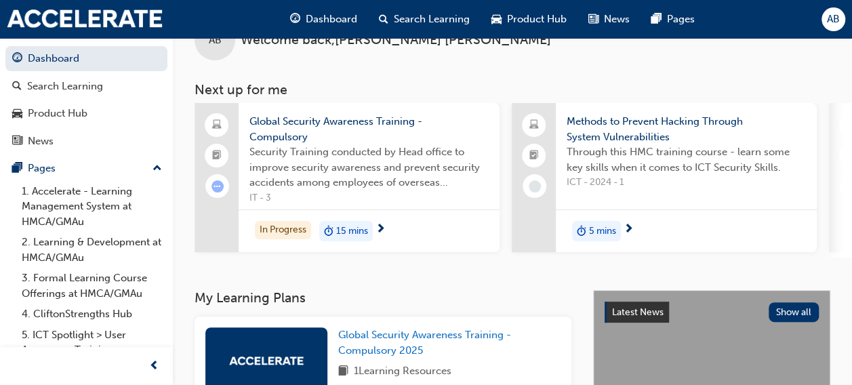
scroll to position [46, 0]
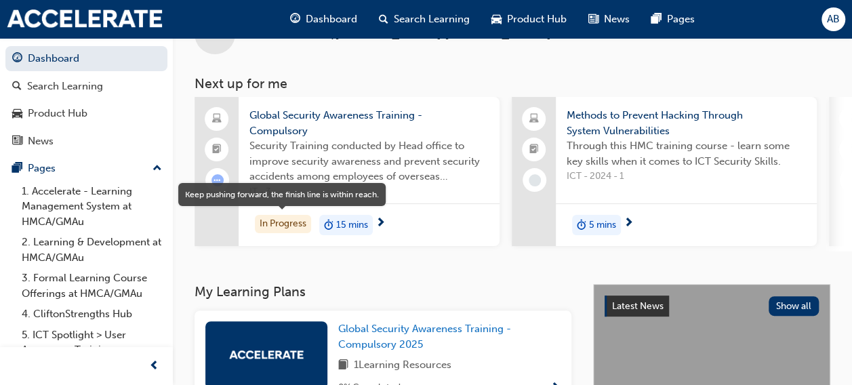
click at [276, 217] on div "In Progress" at bounding box center [283, 224] width 56 height 18
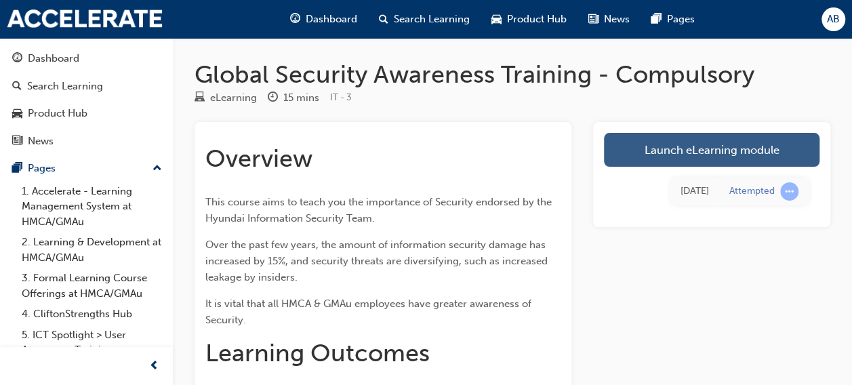
click at [718, 150] on link "Launch eLearning module" at bounding box center [711, 150] width 215 height 34
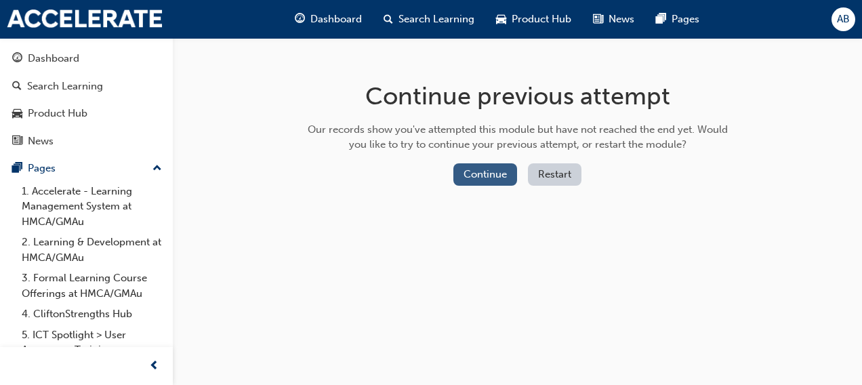
click at [489, 167] on button "Continue" at bounding box center [485, 174] width 64 height 22
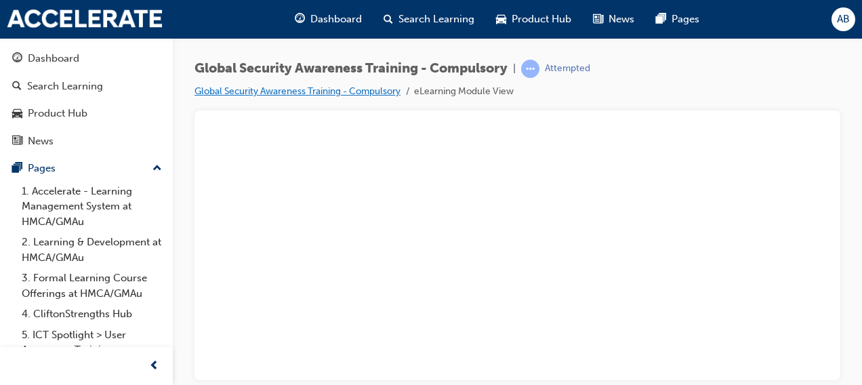
click at [286, 87] on link "Global Security Awareness Training - Compulsory" at bounding box center [297, 91] width 206 height 12
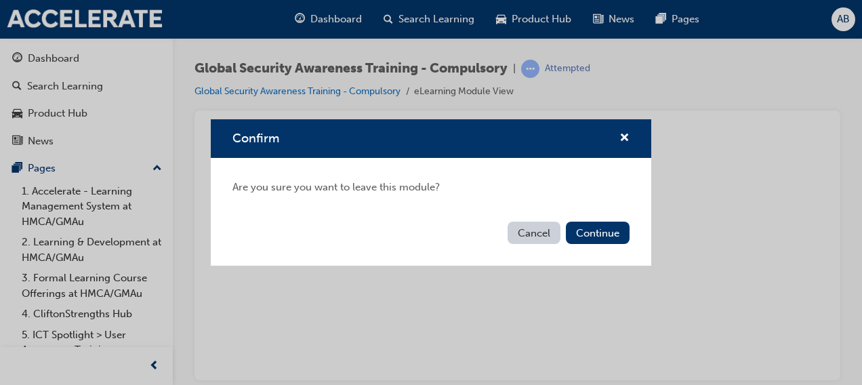
click at [528, 229] on button "Cancel" at bounding box center [534, 233] width 53 height 22
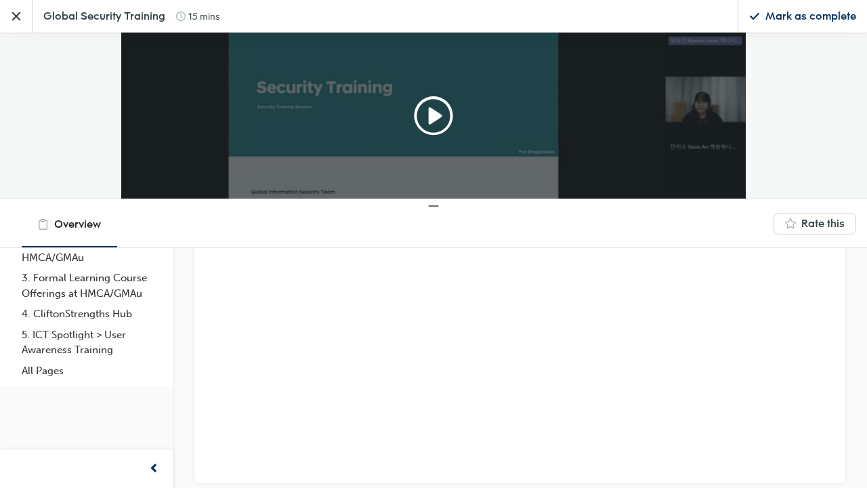
scroll to position [144, 645]
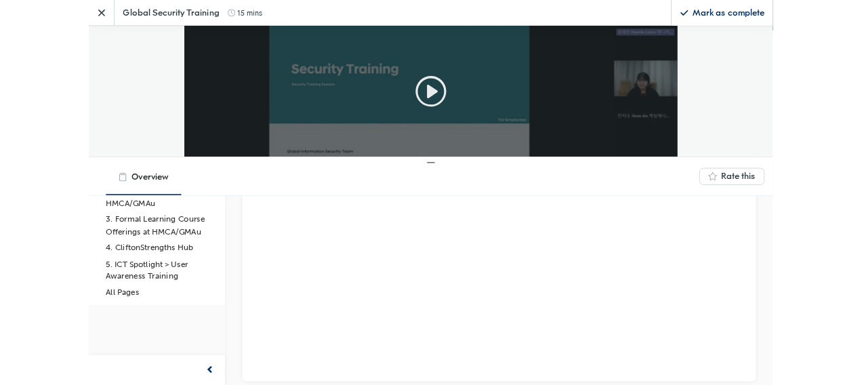
click at [501, 107] on icon "Play" at bounding box center [522, 115] width 43 height 43
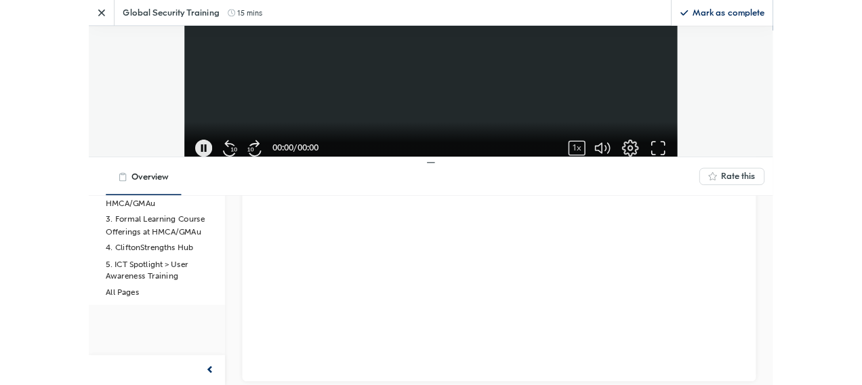
click at [800, 184] on icon "button" at bounding box center [811, 188] width 22 height 22
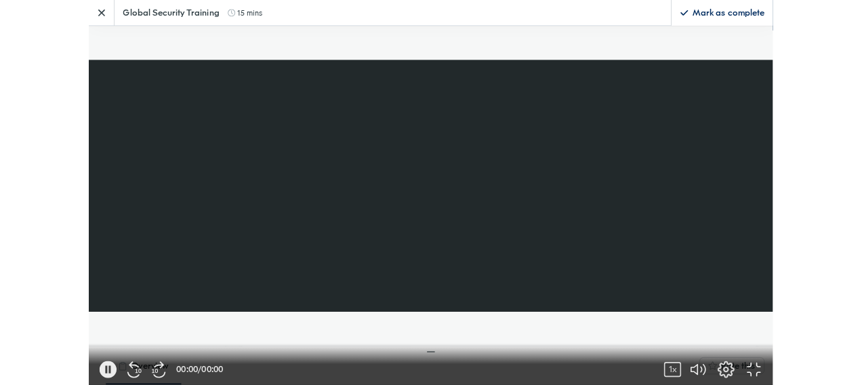
scroll to position [340, 888]
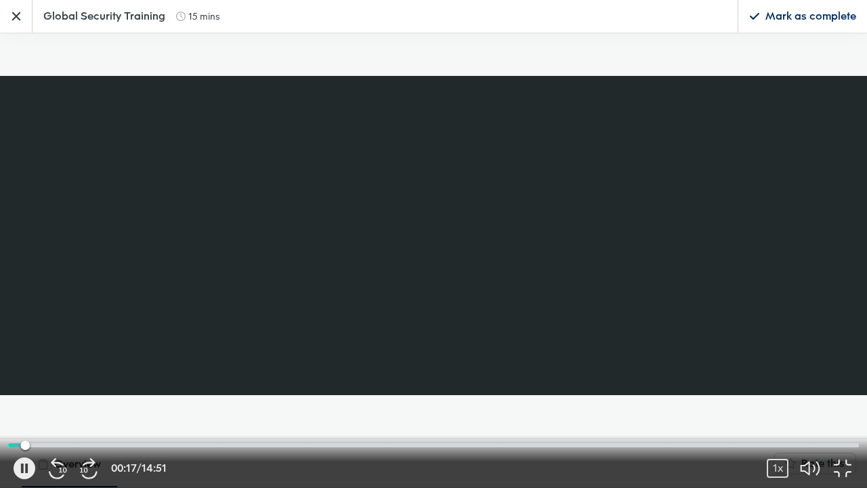
drag, startPoint x: 809, startPoint y: 354, endPoint x: 808, endPoint y: 274, distance: 79.3
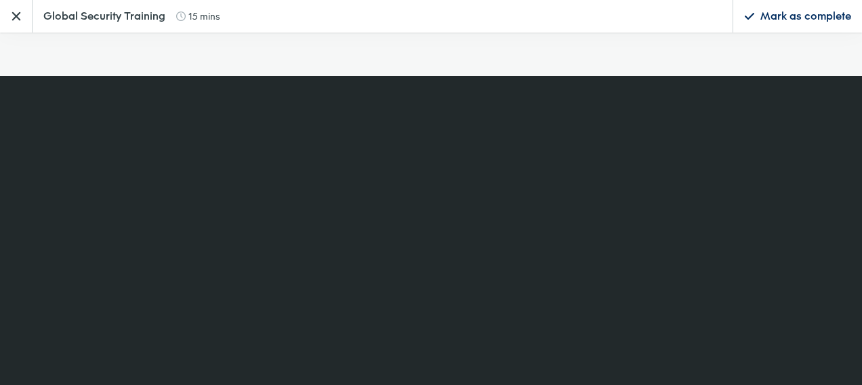
scroll to position [90, 0]
click icon
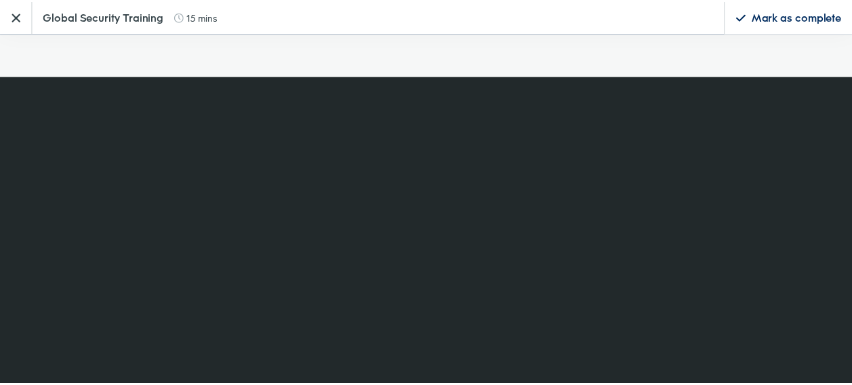
click label "Valuable information"
click input "Valuable information"
checkbox input "true"
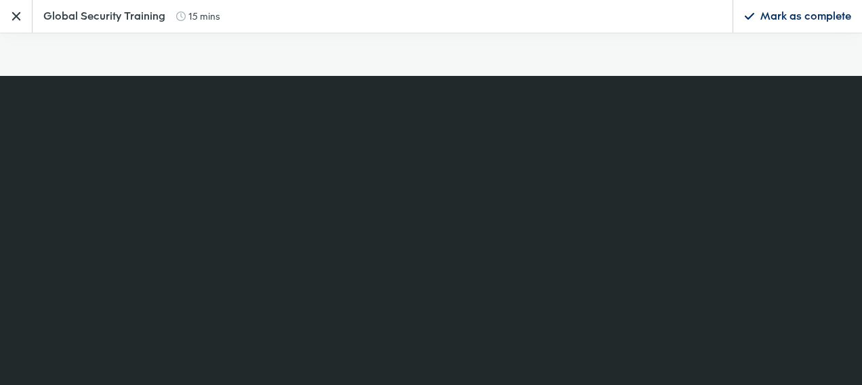
scroll to position [142, 0]
click textarea "Give feedback"
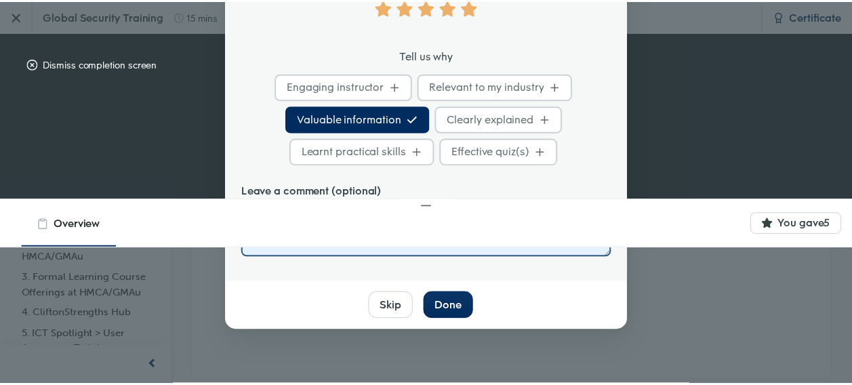
scroll to position [139, 0]
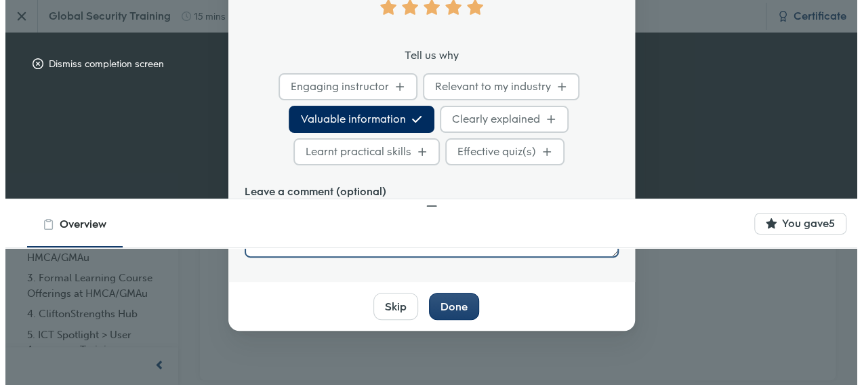
type textarea "interesting"
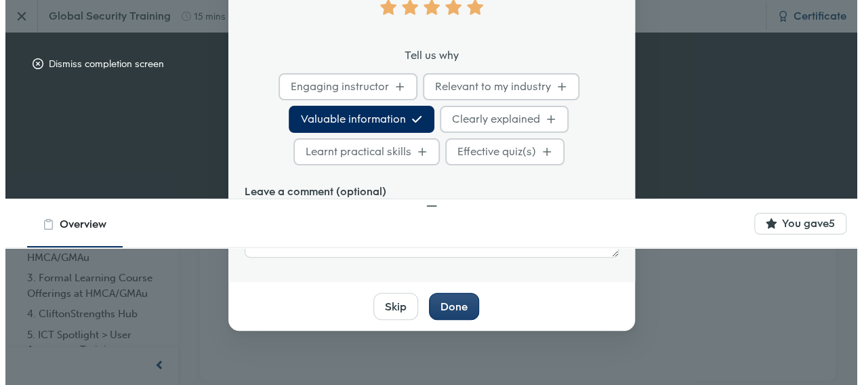
click at [440, 300] on div "Done" at bounding box center [453, 307] width 27 height 15
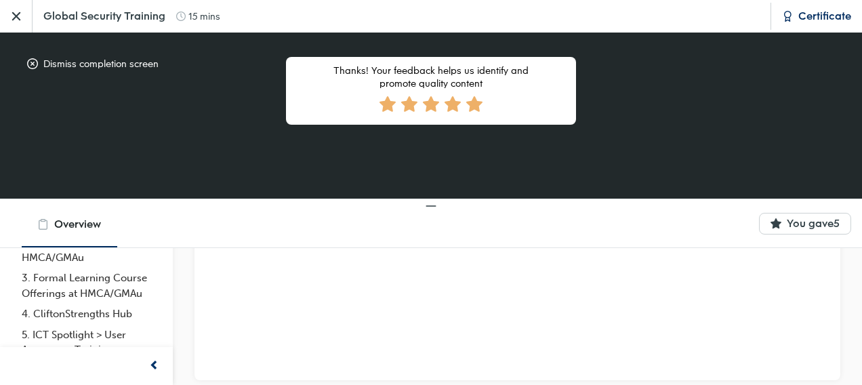
drag, startPoint x: 319, startPoint y: 168, endPoint x: 286, endPoint y: 173, distance: 33.6
click at [286, 173] on div "Congratulations, you successfully completed Global Security Training View or sh…" at bounding box center [431, 26] width 322 height 542
click at [16, 21] on icon "Close" at bounding box center [16, 16] width 14 height 14
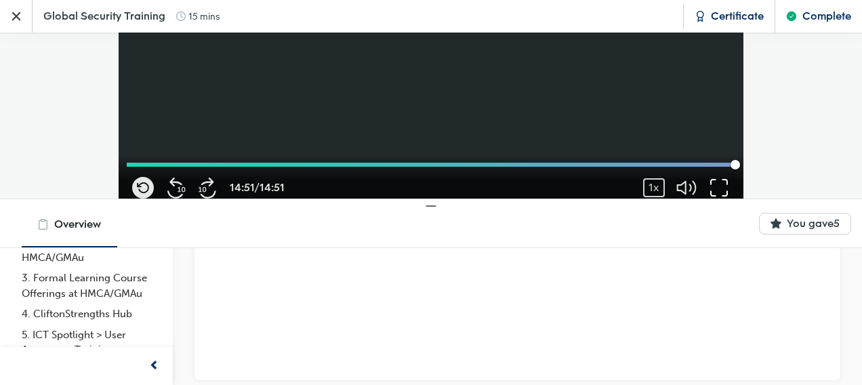
click at [16, 21] on icon "Close" at bounding box center [16, 16] width 14 height 14
click at [442, 129] on div at bounding box center [517, 128] width 624 height 14
click at [332, 17] on span "Dashboard" at bounding box center [335, 20] width 51 height 16
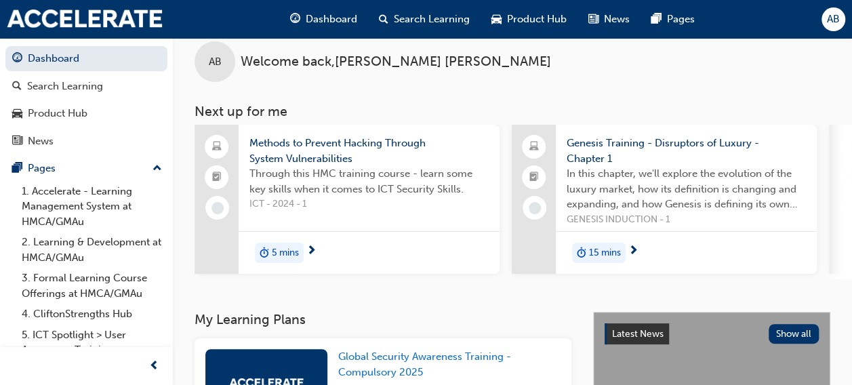
scroll to position [19, 0]
click at [267, 140] on span "Methods to Prevent Hacking Through System Vulnerabilities" at bounding box center [368, 150] width 239 height 30
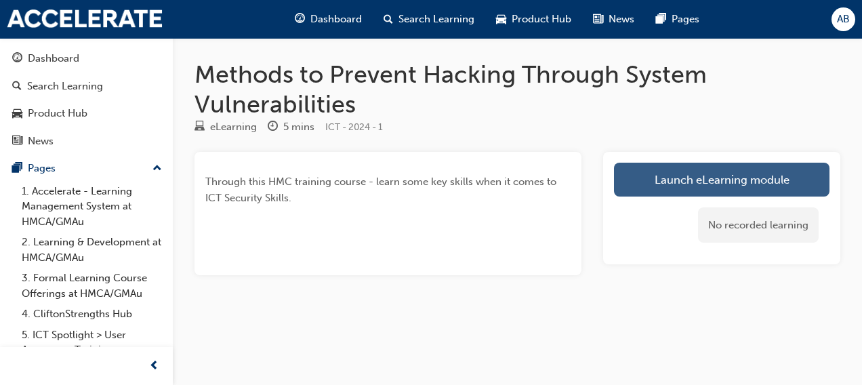
click at [649, 165] on link "Launch eLearning module" at bounding box center [721, 180] width 215 height 34
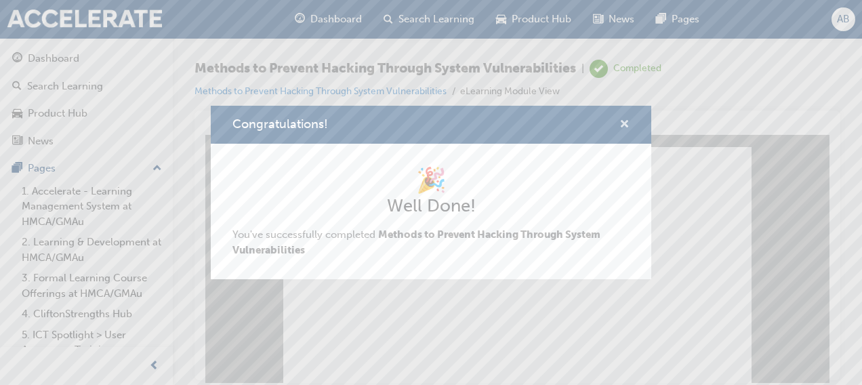
click at [623, 121] on span "cross-icon" at bounding box center [624, 125] width 10 height 12
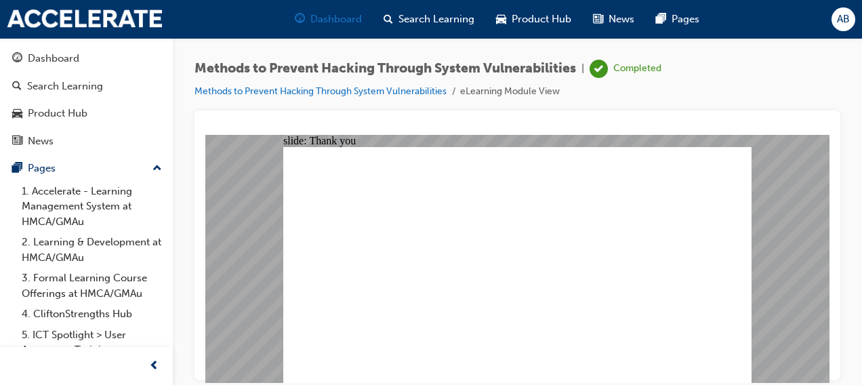
click at [317, 7] on div "Dashboard" at bounding box center [328, 19] width 89 height 28
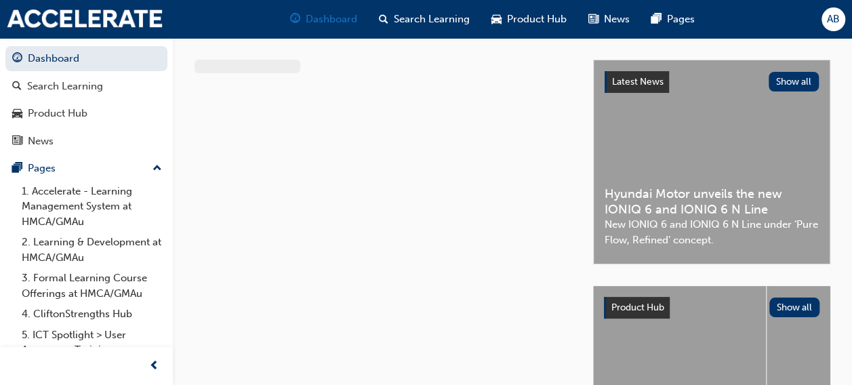
click at [316, 20] on span "Dashboard" at bounding box center [331, 20] width 51 height 16
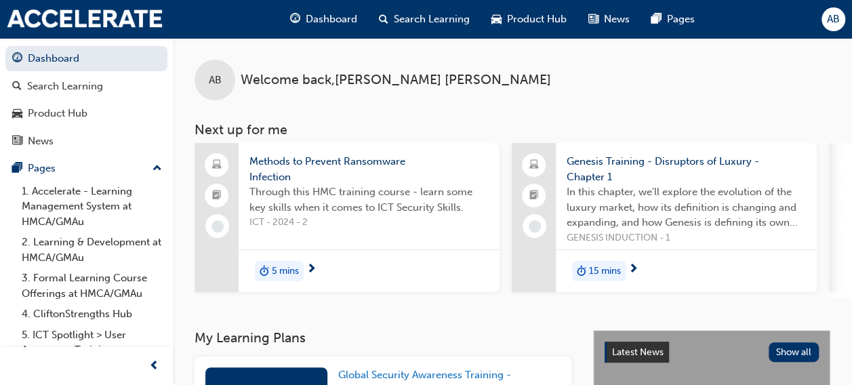
click at [268, 175] on span "Methods to Prevent Ransomware Infection" at bounding box center [368, 169] width 239 height 30
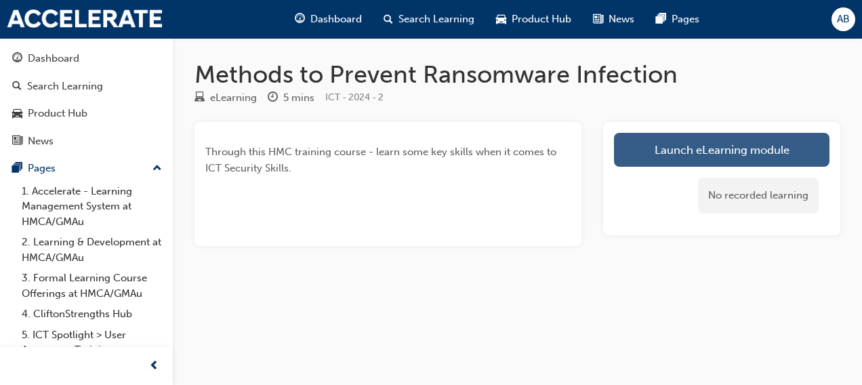
click at [693, 140] on link "Launch eLearning module" at bounding box center [721, 150] width 215 height 34
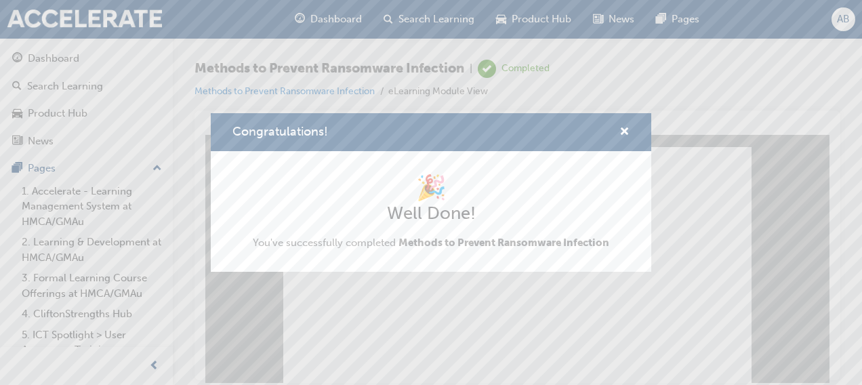
click at [523, 342] on div "Congratulations! 🎉 Well Done! You've successfully completed Methods to Prevent …" at bounding box center [431, 192] width 862 height 385
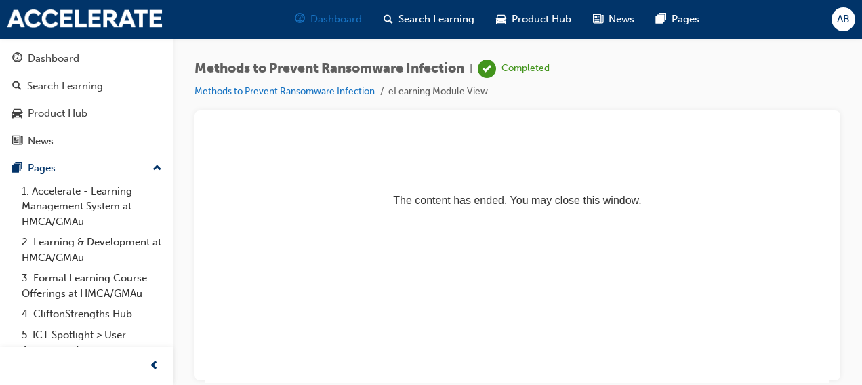
click at [320, 18] on span "Dashboard" at bounding box center [335, 20] width 51 height 16
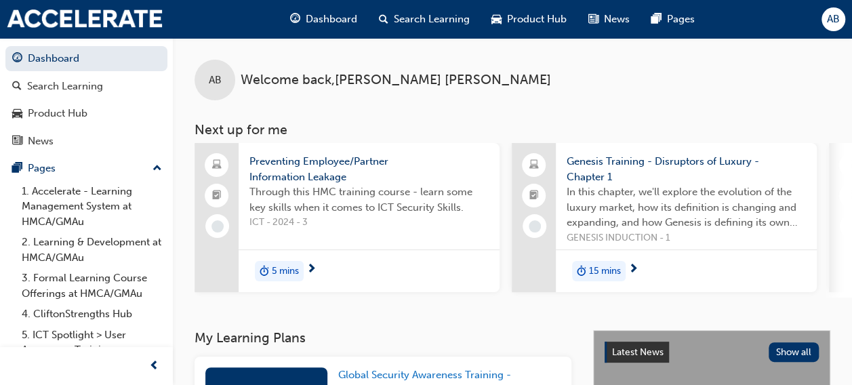
click at [281, 172] on span "Preventing Employee/Partner Information Leakage" at bounding box center [368, 169] width 239 height 30
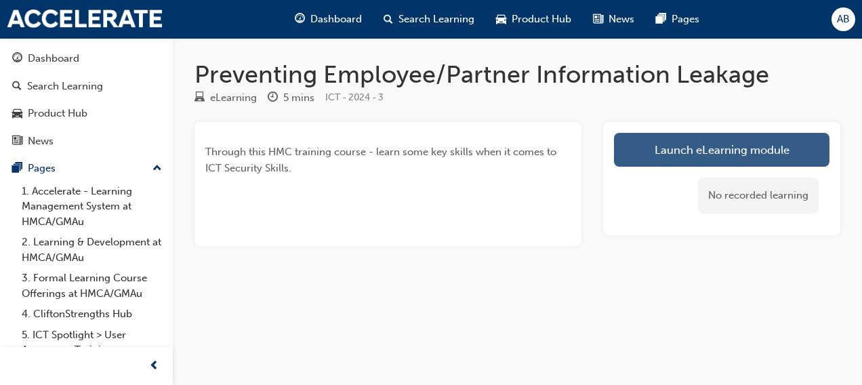
click at [678, 149] on link "Launch eLearning module" at bounding box center [721, 150] width 215 height 34
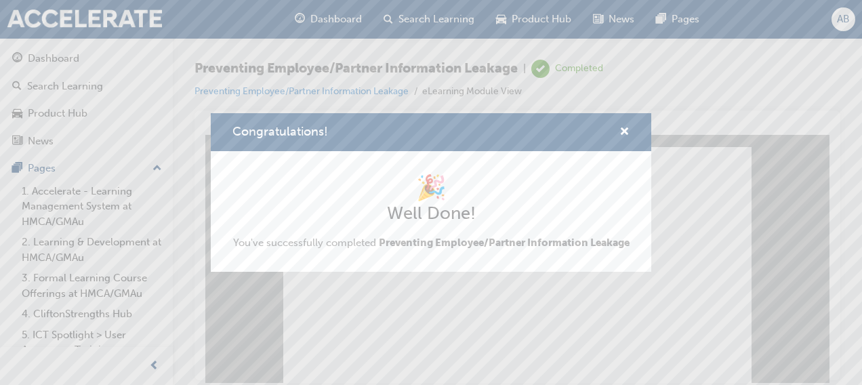
click at [516, 336] on div "Congratulations! 🎉 Well Done! You've successfully completed Preventing Employee…" at bounding box center [431, 192] width 862 height 385
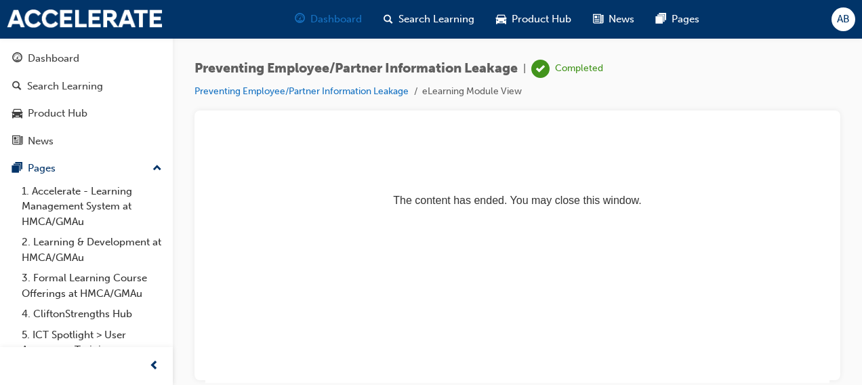
click at [318, 20] on span "Dashboard" at bounding box center [335, 20] width 51 height 16
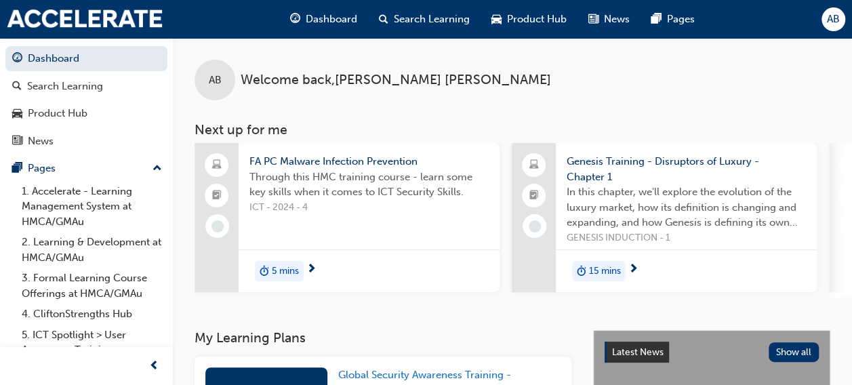
click at [316, 158] on span "FA PC Malware Infection Prevention" at bounding box center [368, 162] width 239 height 16
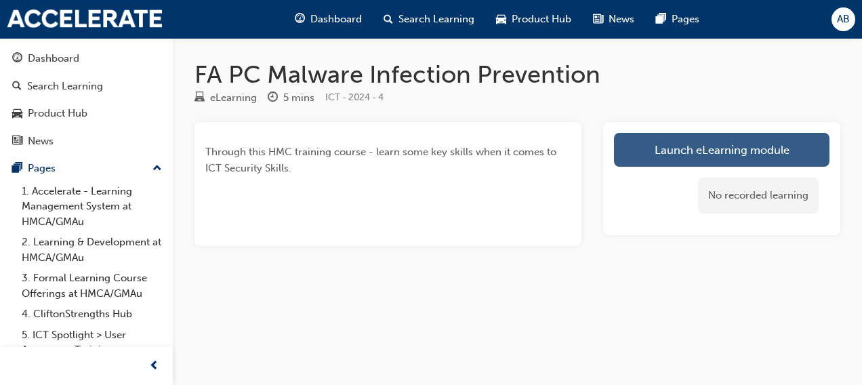
click at [688, 161] on link "Launch eLearning module" at bounding box center [721, 150] width 215 height 34
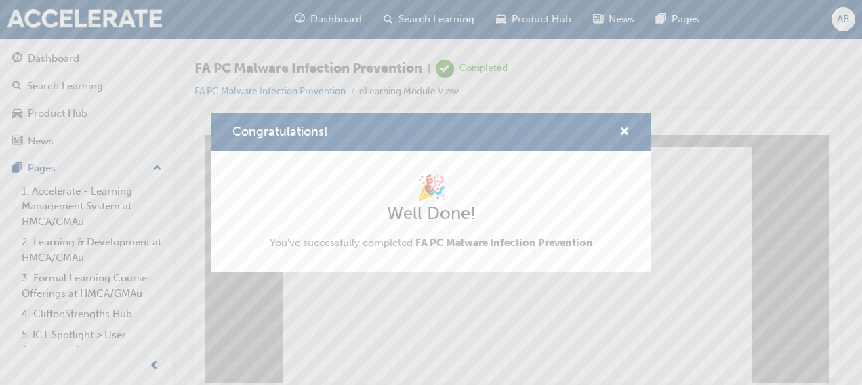
click at [509, 336] on div "Congratulations! 🎉 Well Done! You've successfully completed FA PC Malware Infec…" at bounding box center [431, 192] width 862 height 385
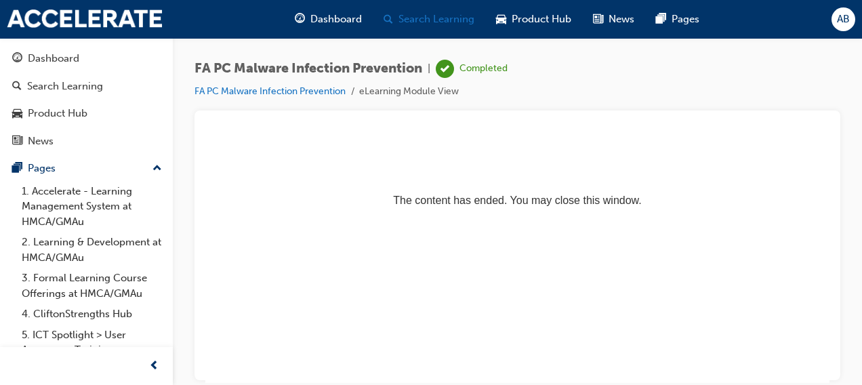
click at [325, 18] on span "Dashboard" at bounding box center [335, 20] width 51 height 16
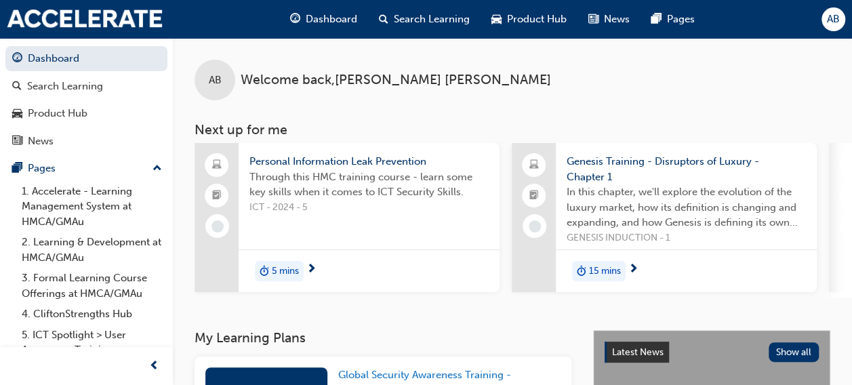
click at [305, 157] on span "Personal Information Leak Prevention" at bounding box center [368, 162] width 239 height 16
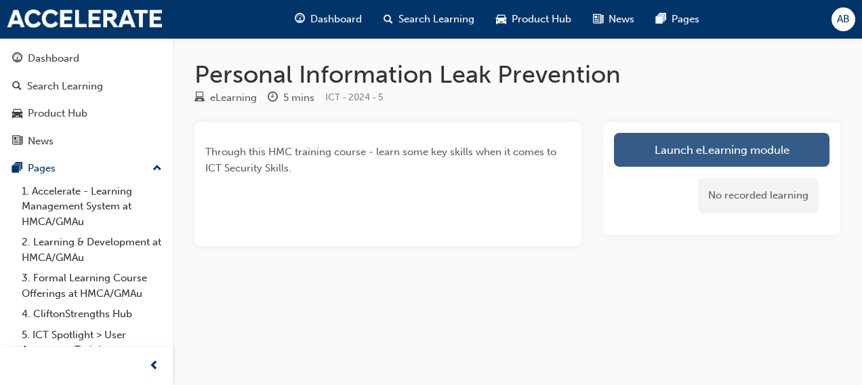
click at [655, 144] on link "Launch eLearning module" at bounding box center [721, 150] width 215 height 34
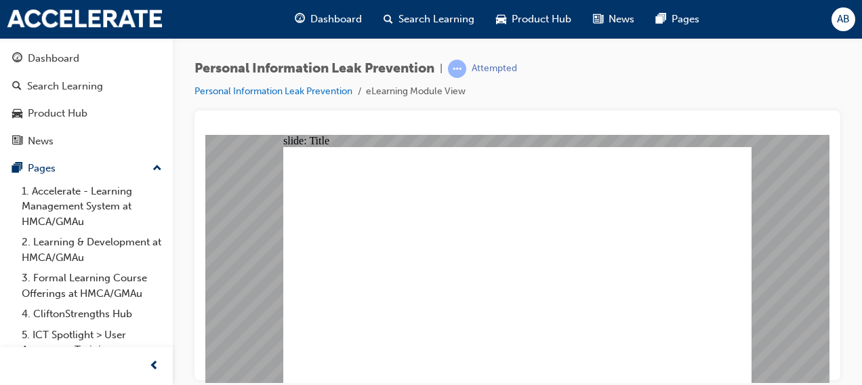
click icon
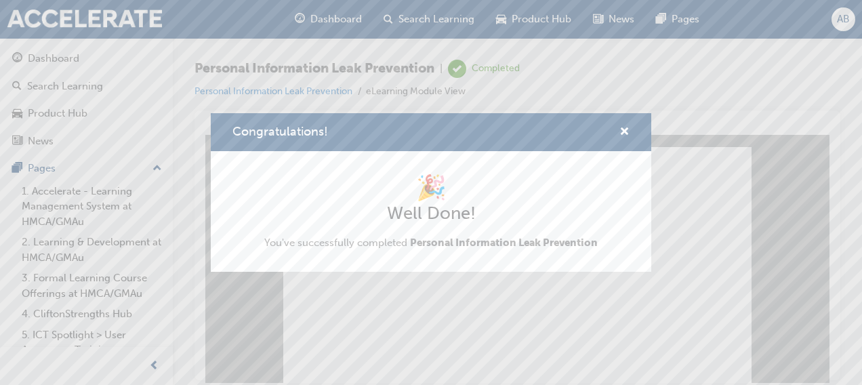
click at [506, 339] on div "Congratulations! 🎉 Well Done! You've successfully completed Personal Informatio…" at bounding box center [431, 192] width 862 height 385
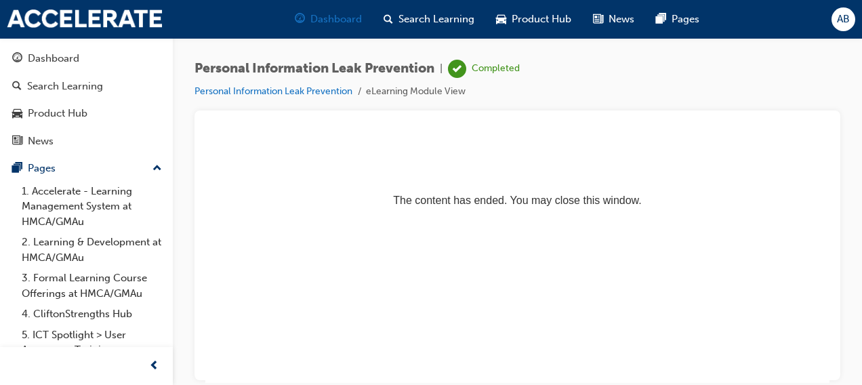
click at [314, 10] on div "Dashboard" at bounding box center [328, 19] width 89 height 28
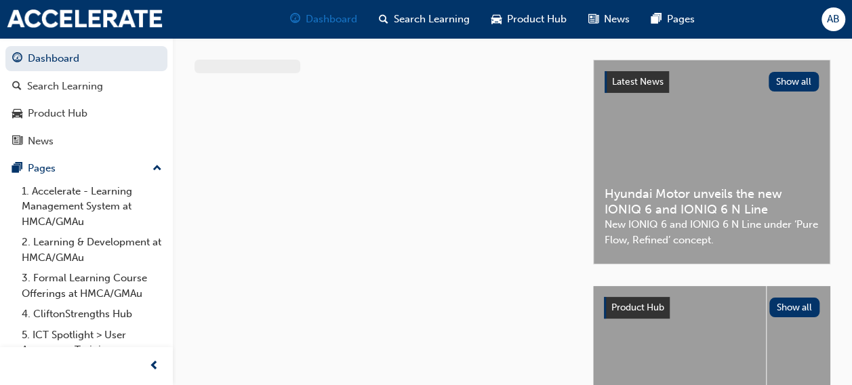
click at [316, 18] on span "Dashboard" at bounding box center [331, 20] width 51 height 16
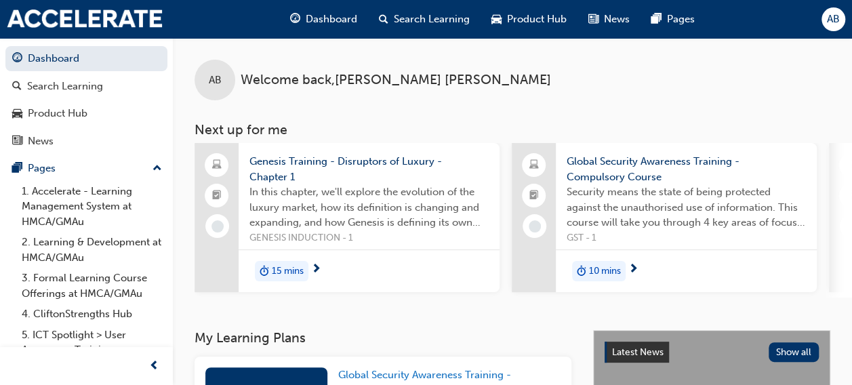
click at [281, 165] on span "Genesis Training - Disruptors of Luxury - Chapter 1" at bounding box center [368, 169] width 239 height 30
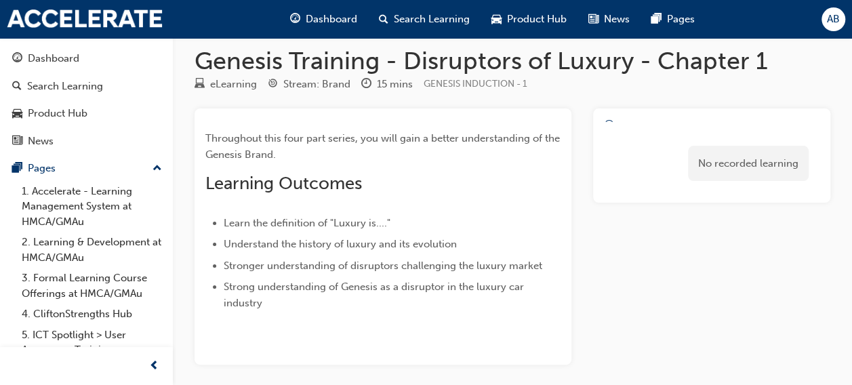
scroll to position [14, 0]
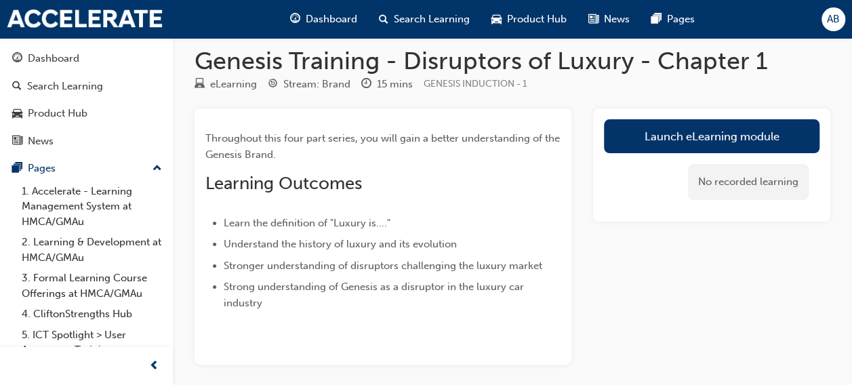
click at [625, 127] on link "Launch eLearning module" at bounding box center [711, 136] width 215 height 34
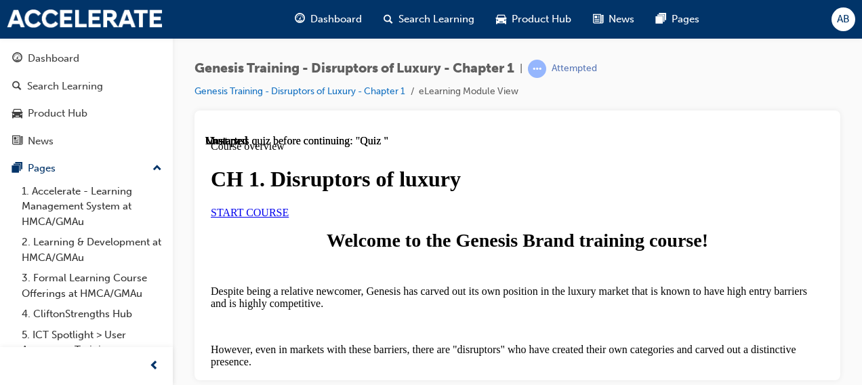
scroll to position [159, 0]
click at [289, 206] on span "START COURSE" at bounding box center [250, 212] width 78 height 12
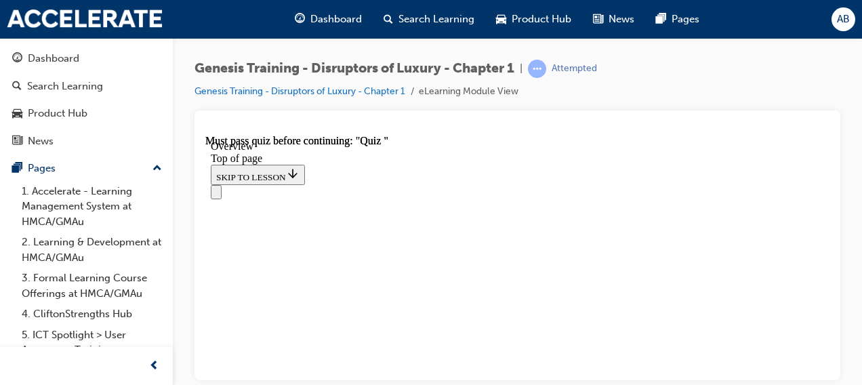
scroll to position [925, 0]
drag, startPoint x: 504, startPoint y: 363, endPoint x: 677, endPoint y: 231, distance: 217.5
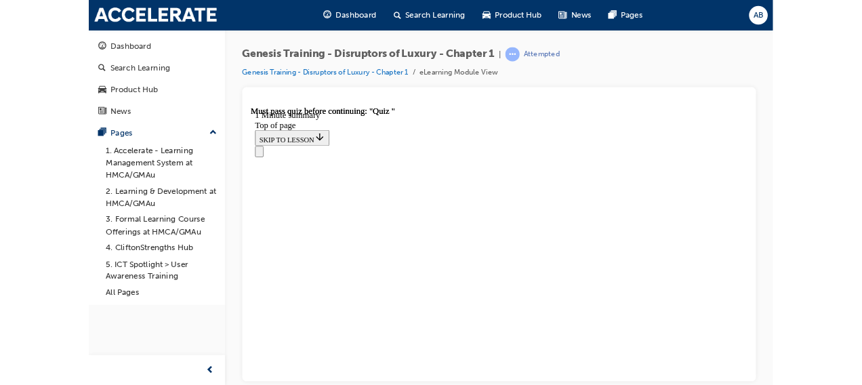
scroll to position [92, 0]
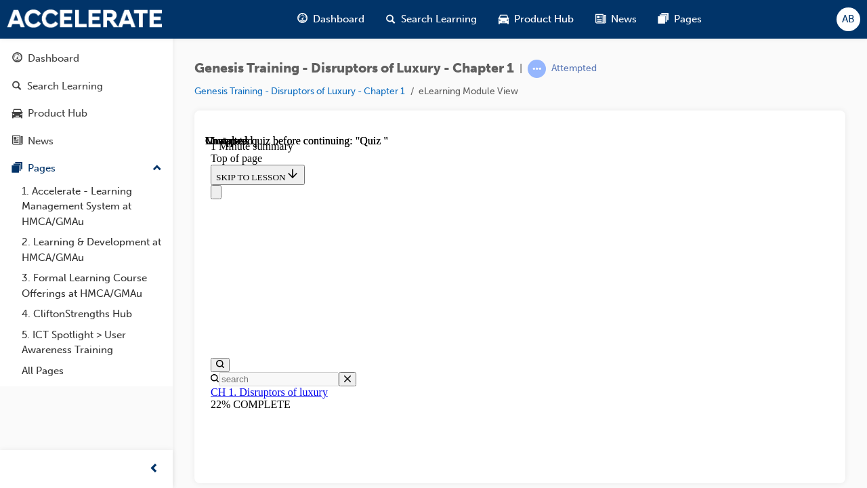
drag, startPoint x: 1033, startPoint y: 594, endPoint x: 825, endPoint y: 384, distance: 295.6
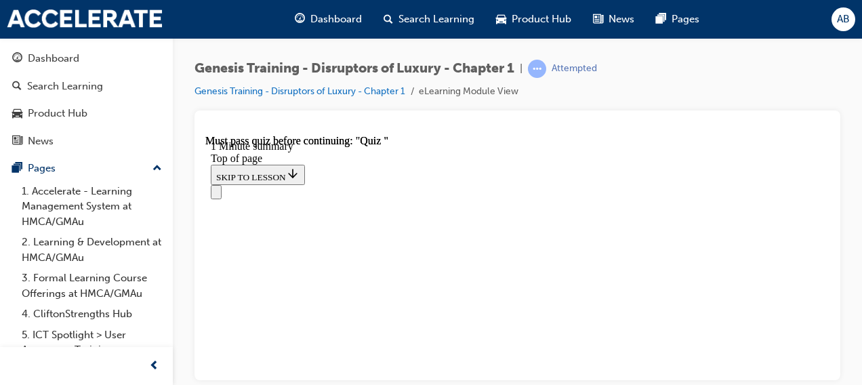
scroll to position [346, 0]
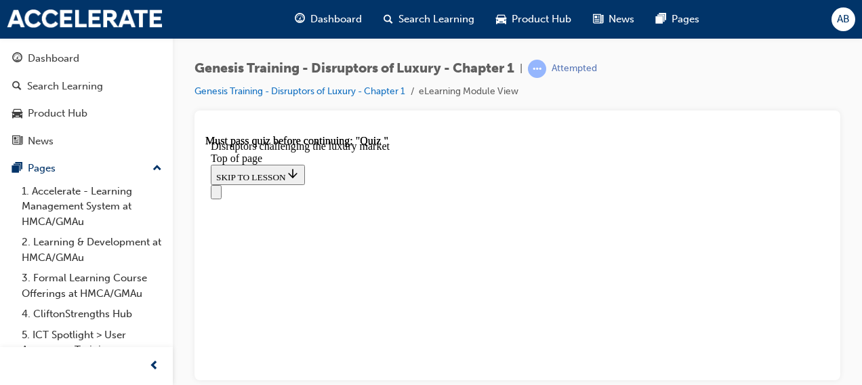
scroll to position [976, 0]
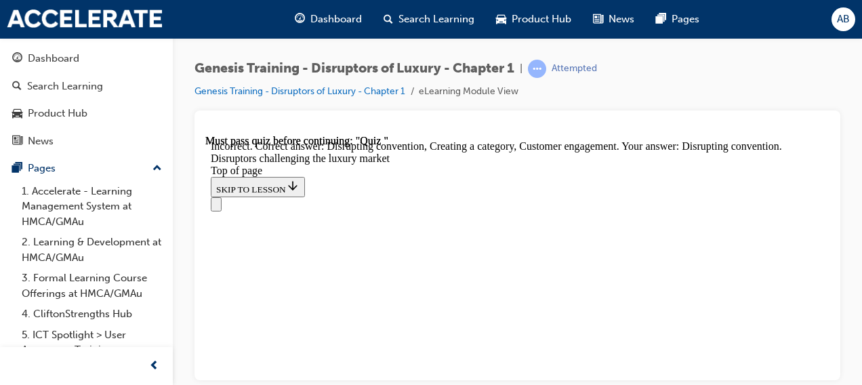
scroll to position [2183, 0]
click at [333, 197] on div "Navigation menu" at bounding box center [517, 204] width 613 height 14
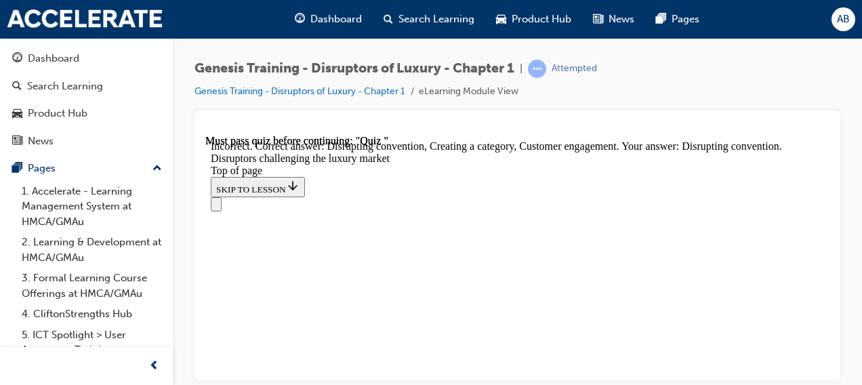
click at [340, 197] on div "Navigation menu" at bounding box center [517, 204] width 613 height 14
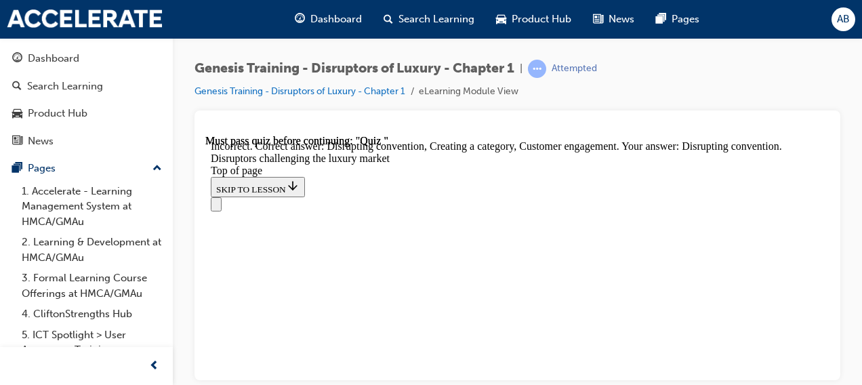
scroll to position [1915, 0]
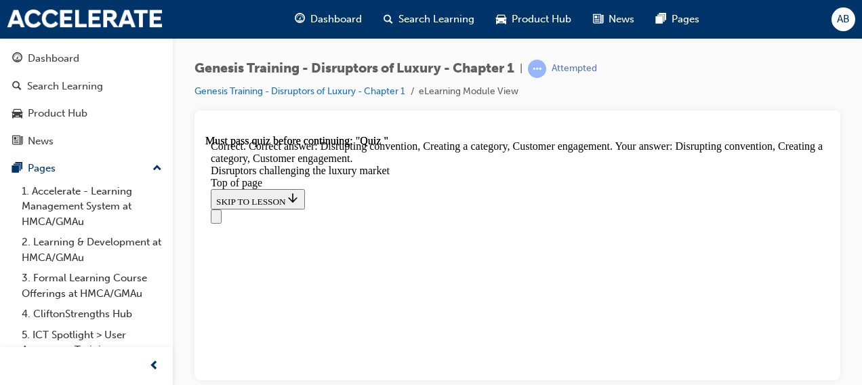
scroll to position [2183, 0]
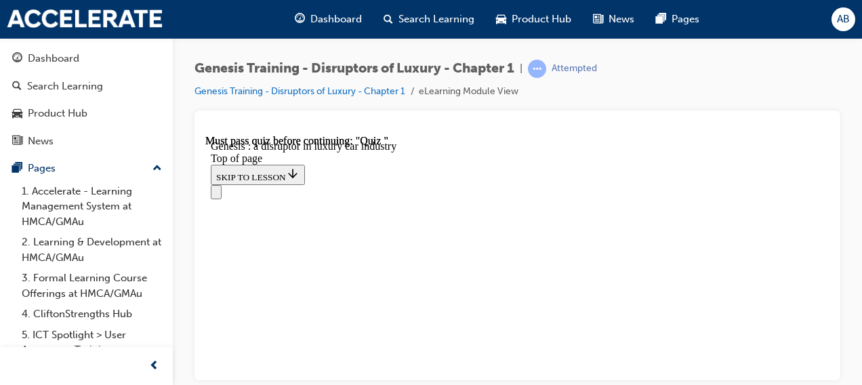
scroll to position [781, 0]
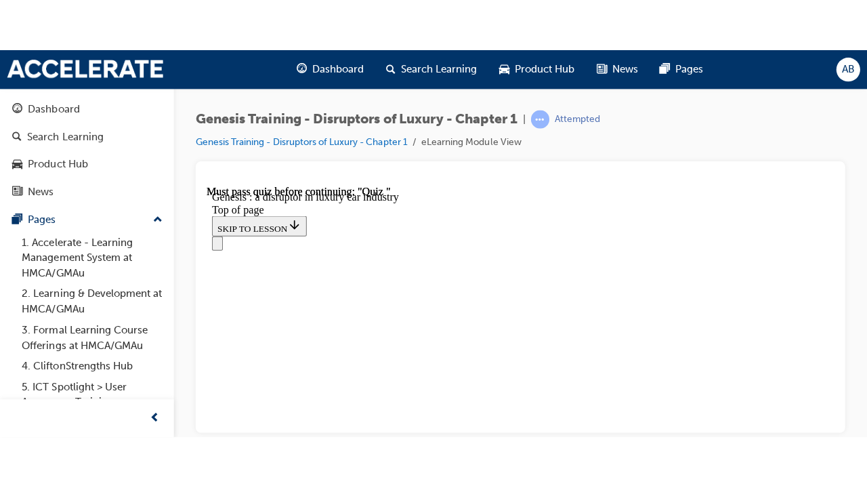
scroll to position [844, 0]
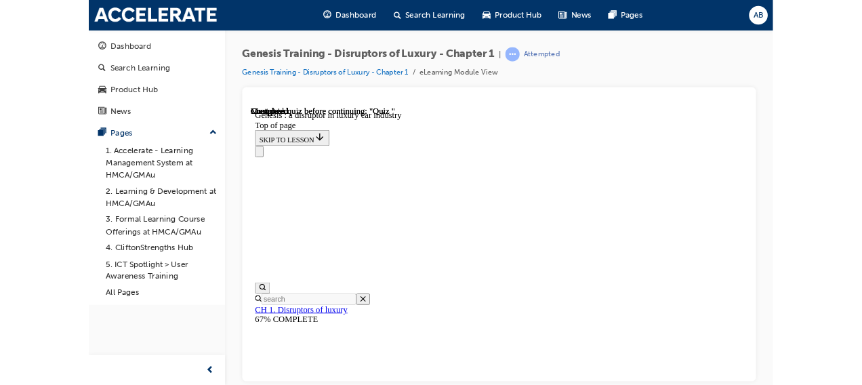
scroll to position [802, 0]
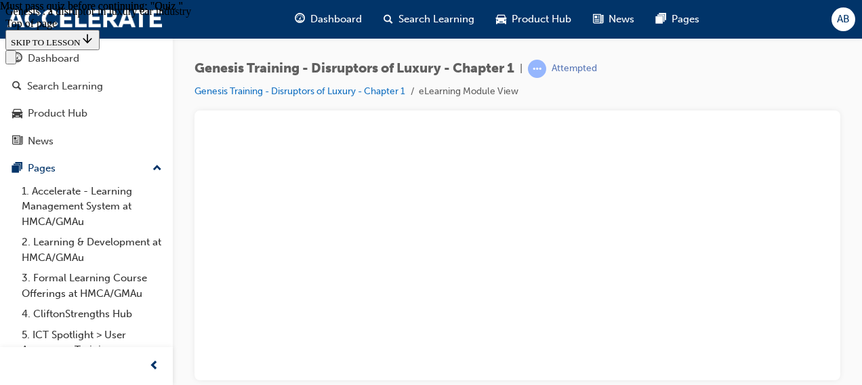
scroll to position [1091, 0]
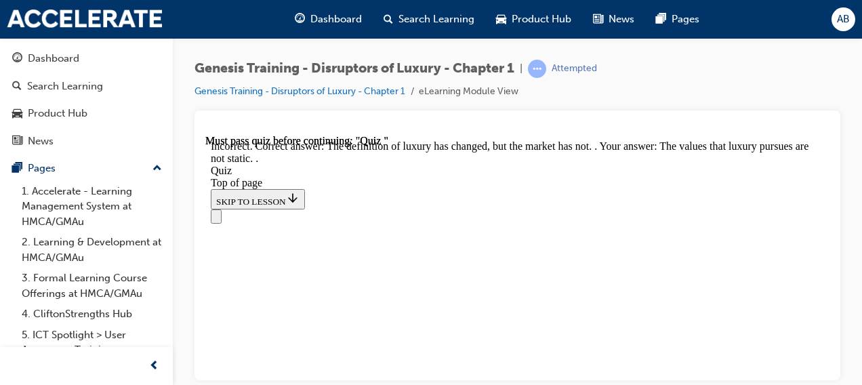
scroll to position [523, 0]
drag, startPoint x: 507, startPoint y: 325, endPoint x: 502, endPoint y: 315, distance: 10.6
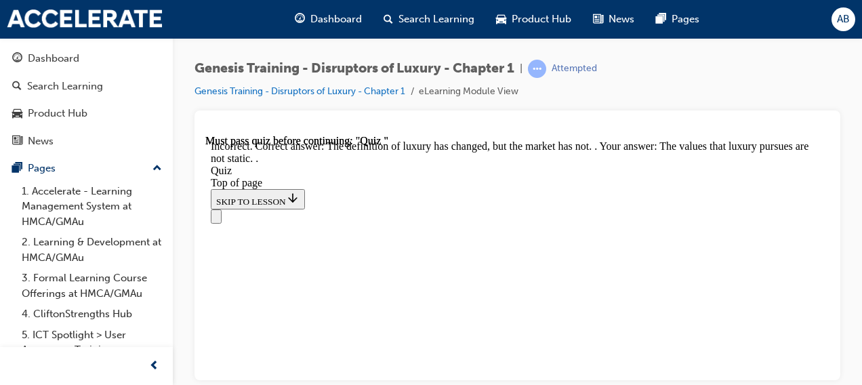
drag, startPoint x: 358, startPoint y: 264, endPoint x: 295, endPoint y: 349, distance: 105.6
drag, startPoint x: 295, startPoint y: 349, endPoint x: 663, endPoint y: 304, distance: 370.1
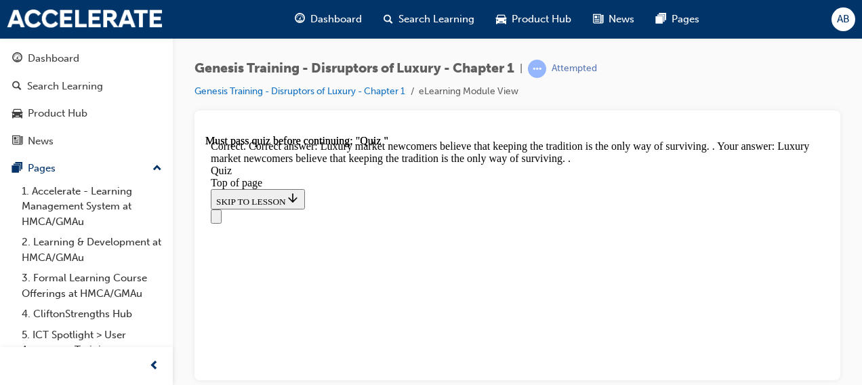
scroll to position [564, 0]
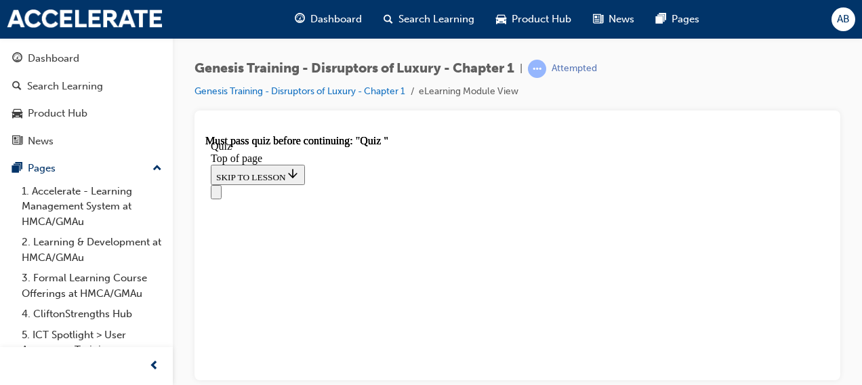
scroll to position [487, 0]
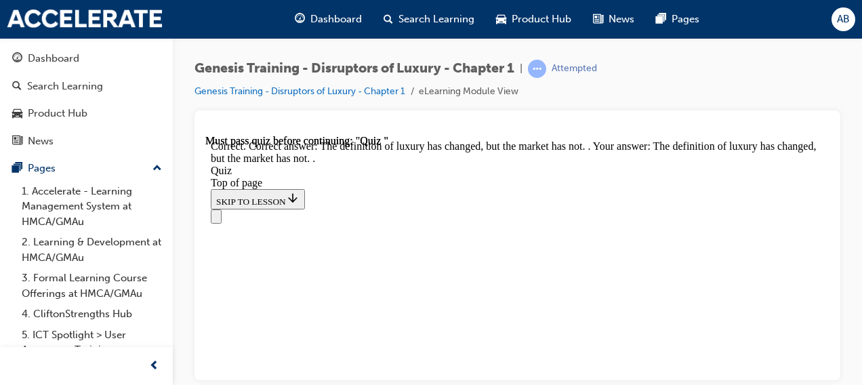
scroll to position [523, 0]
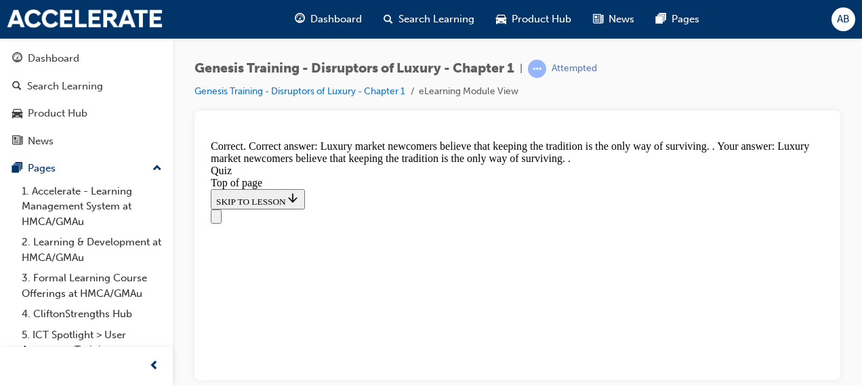
scroll to position [564, 0]
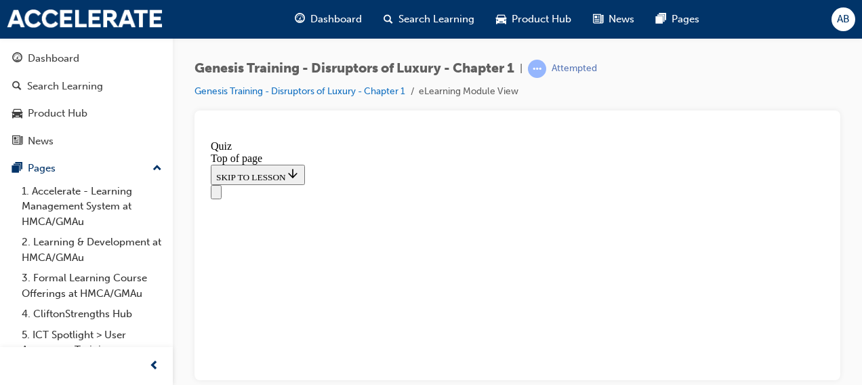
scroll to position [488, 0]
drag, startPoint x: 513, startPoint y: 359, endPoint x: 506, endPoint y: 357, distance: 7.7
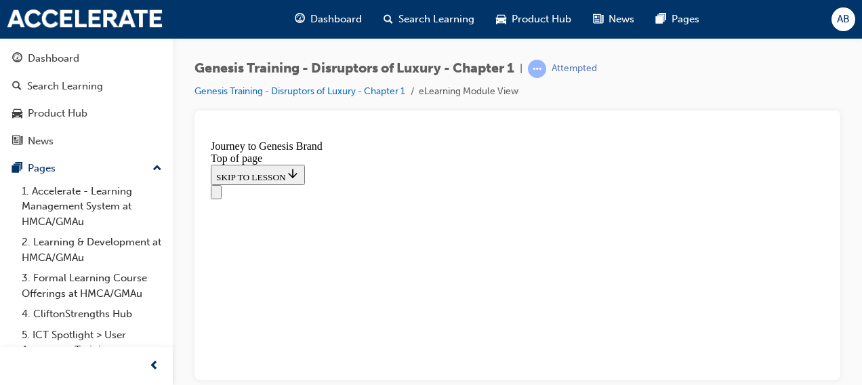
scroll to position [733, 0]
drag, startPoint x: 506, startPoint y: 357, endPoint x: 552, endPoint y: 296, distance: 76.8
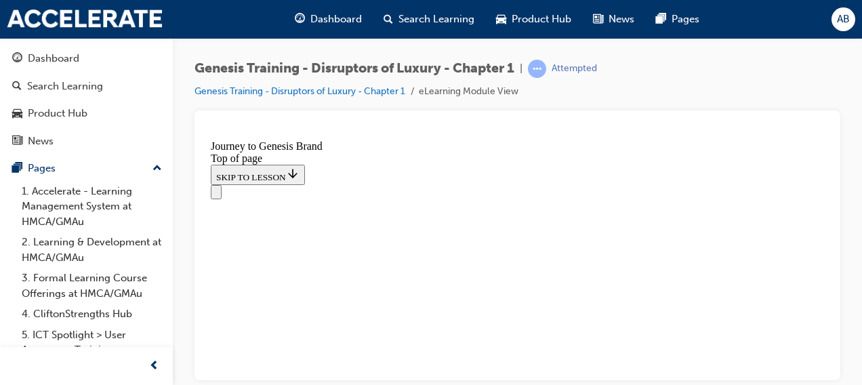
scroll to position [213, 0]
drag, startPoint x: 552, startPoint y: 296, endPoint x: 454, endPoint y: 274, distance: 100.8
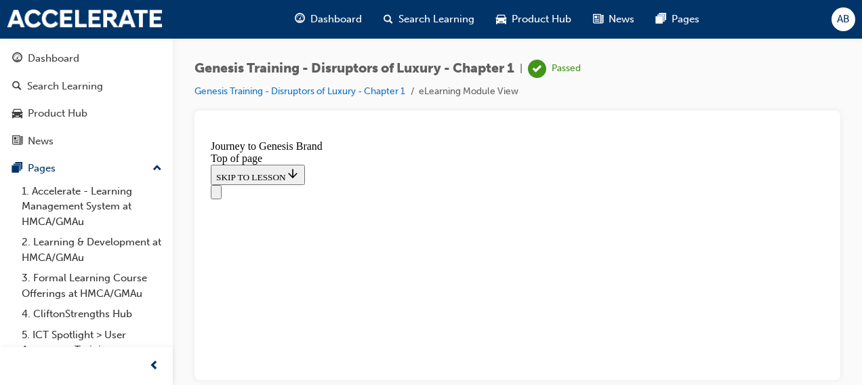
scroll to position [838, 0]
click at [329, 14] on span "Dashboard" at bounding box center [335, 20] width 51 height 16
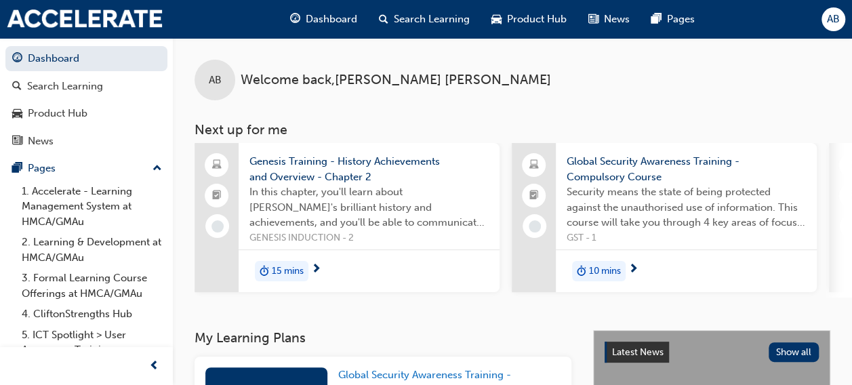
click at [334, 166] on span "Genesis Training - History Achievements and Overview - Chapter 2" at bounding box center [368, 169] width 239 height 30
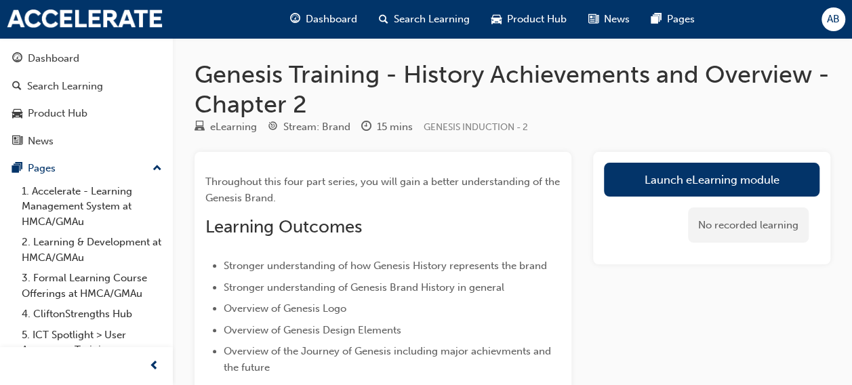
click at [654, 176] on link "Launch eLearning module" at bounding box center [711, 180] width 215 height 34
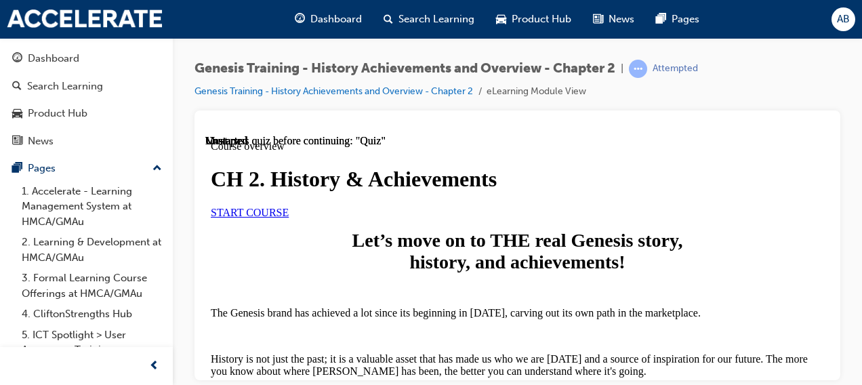
scroll to position [144, 0]
click at [289, 218] on span "START COURSE" at bounding box center [250, 212] width 78 height 12
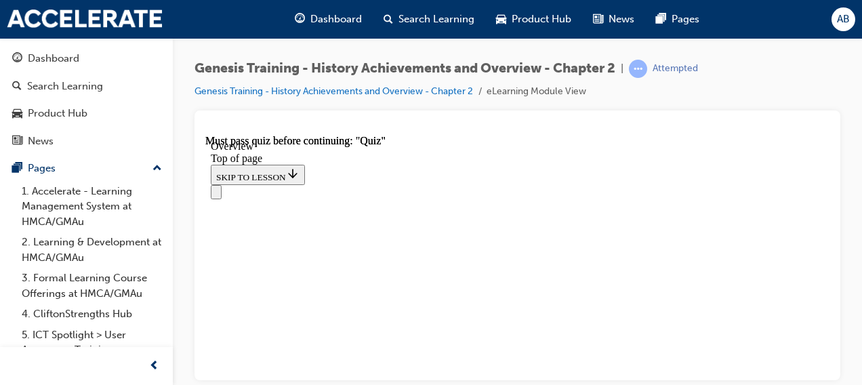
scroll to position [885, 0]
drag, startPoint x: 497, startPoint y: 368, endPoint x: 424, endPoint y: 306, distance: 96.7
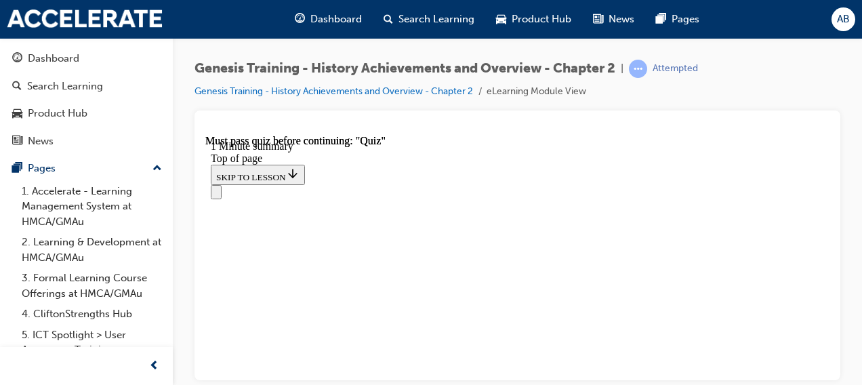
scroll to position [206, 0]
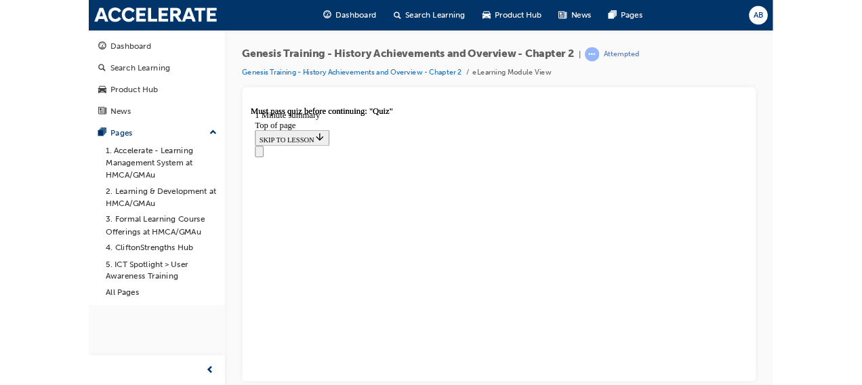
scroll to position [83, 0]
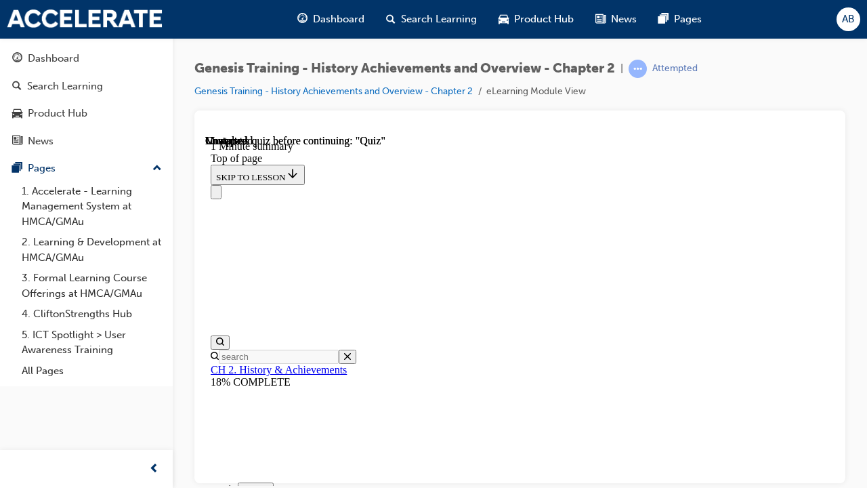
drag, startPoint x: 638, startPoint y: 594, endPoint x: 609, endPoint y: 593, distance: 29.1
drag, startPoint x: 609, startPoint y: 593, endPoint x: 551, endPoint y: 578, distance: 60.2
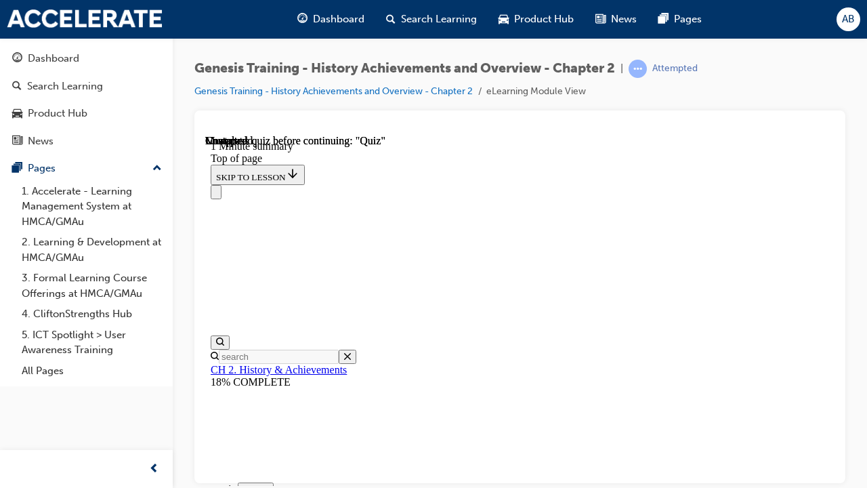
drag, startPoint x: 1029, startPoint y: 592, endPoint x: 821, endPoint y: 384, distance: 293.7
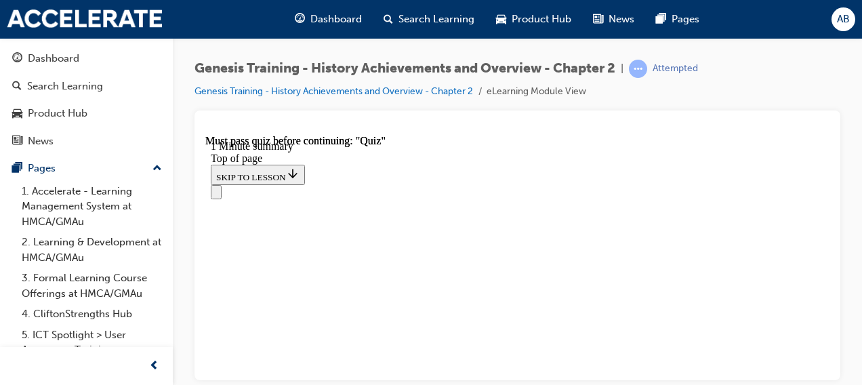
scroll to position [325, 0]
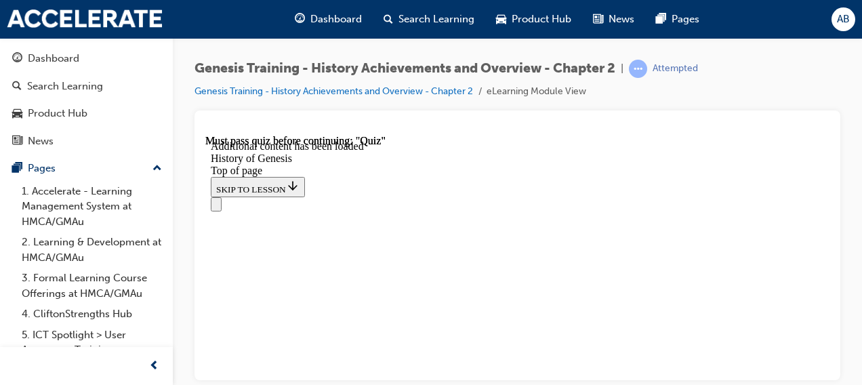
scroll to position [543, 0]
drag, startPoint x: 725, startPoint y: 360, endPoint x: 683, endPoint y: 372, distance: 43.7
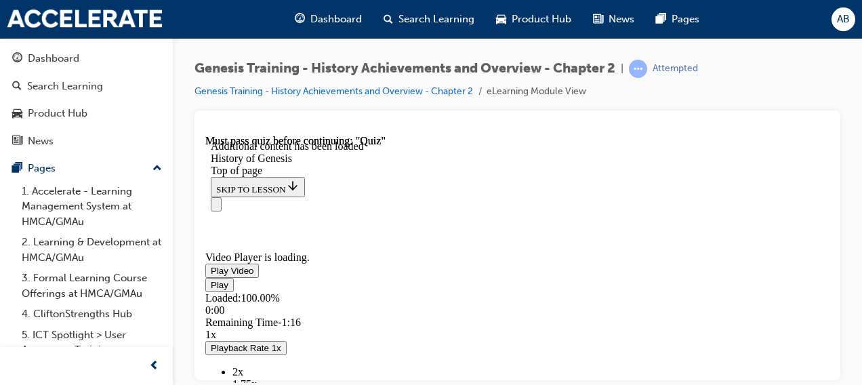
scroll to position [1283, 0]
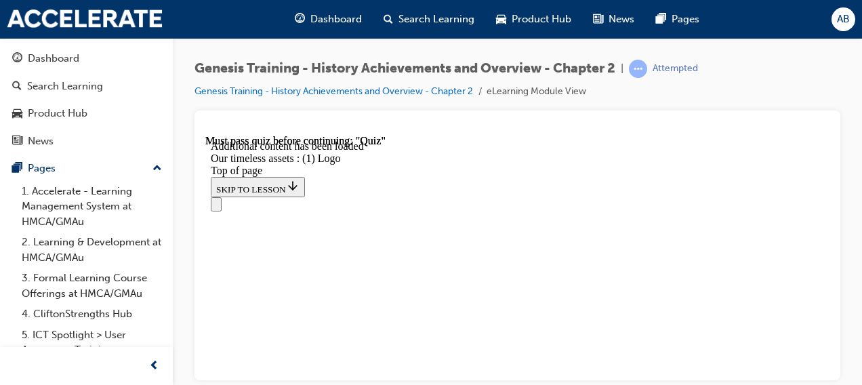
scroll to position [794, 0]
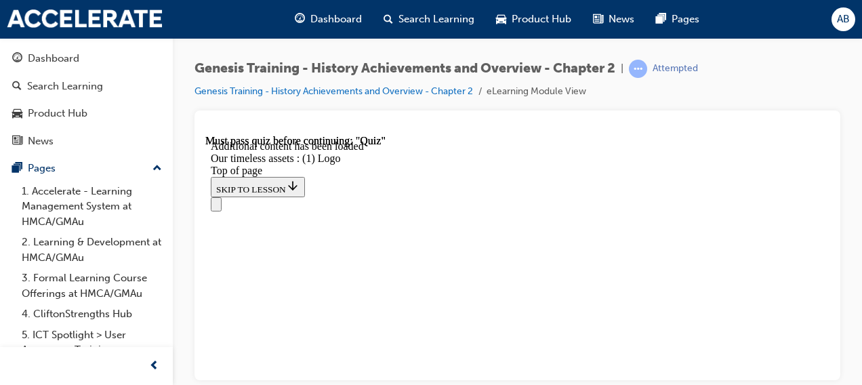
drag, startPoint x: 778, startPoint y: 226, endPoint x: 426, endPoint y: 357, distance: 375.9
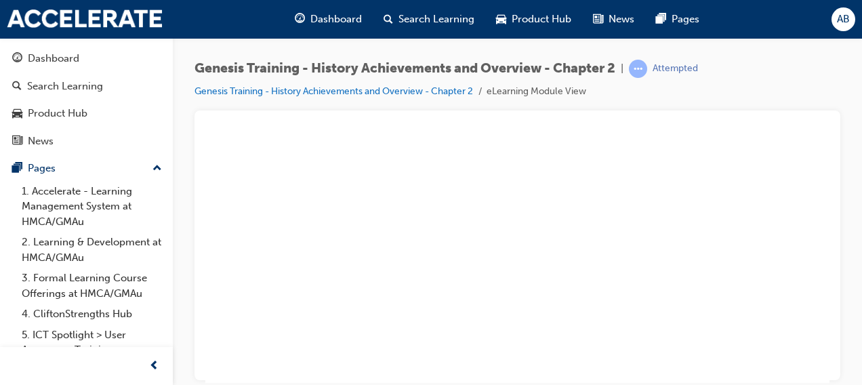
click at [857, 274] on div "Genesis Training - History Achievements and Overview - Chapter 2 | Attempted Ge…" at bounding box center [517, 194] width 689 height 313
click at [775, 94] on div "Genesis Training - History Achievements and Overview - Chapter 2 | Attempted Ge…" at bounding box center [517, 85] width 646 height 51
click at [550, 103] on div "Genesis Training - History Achievements and Overview - Chapter 2 | Attempted Ge…" at bounding box center [517, 85] width 646 height 51
click at [554, 197] on button "Unzoom image" at bounding box center [517, 258] width 624 height 248
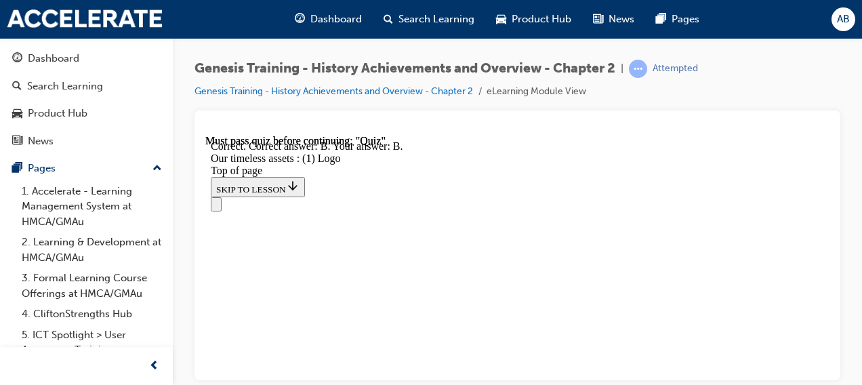
scroll to position [1451, 0]
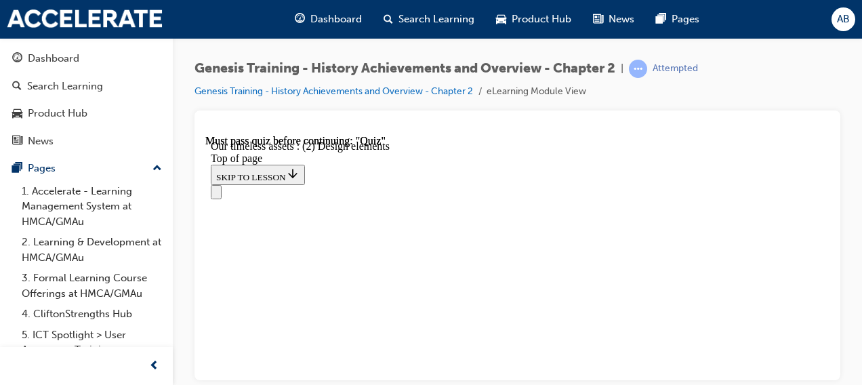
scroll to position [1268, 0]
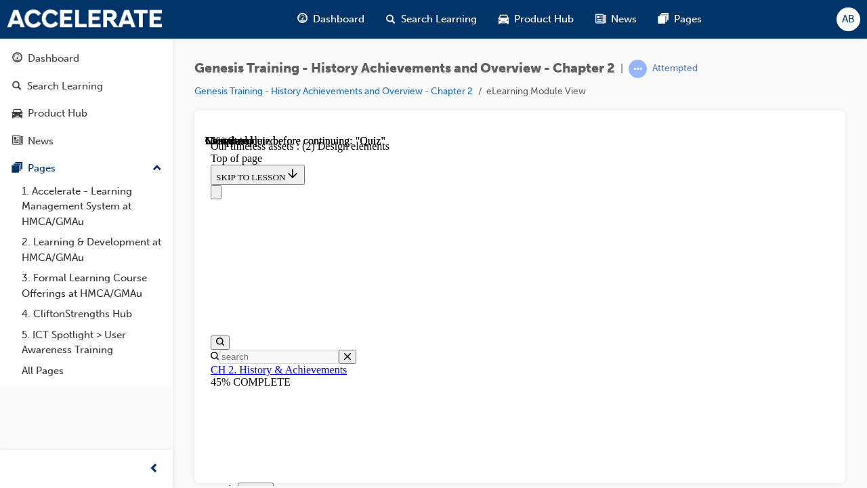
scroll to position [1191, 0]
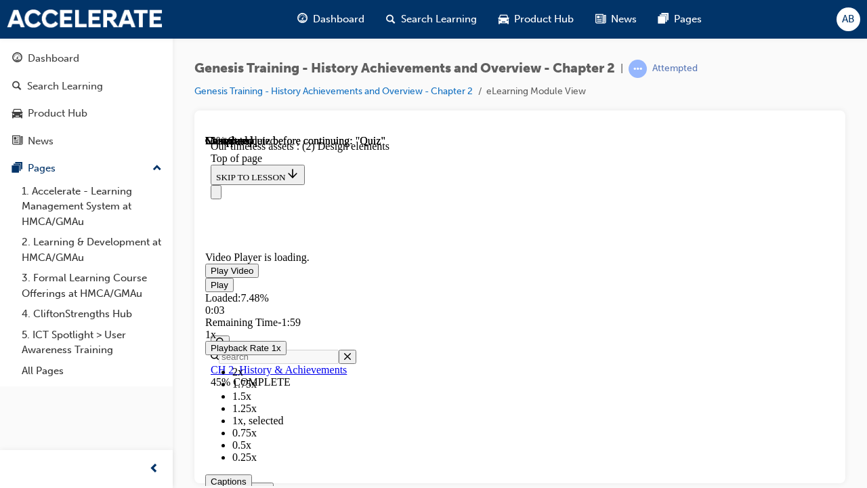
click at [211, 275] on span "Video player" at bounding box center [211, 270] width 0 height 10
